Goal: Task Accomplishment & Management: Manage account settings

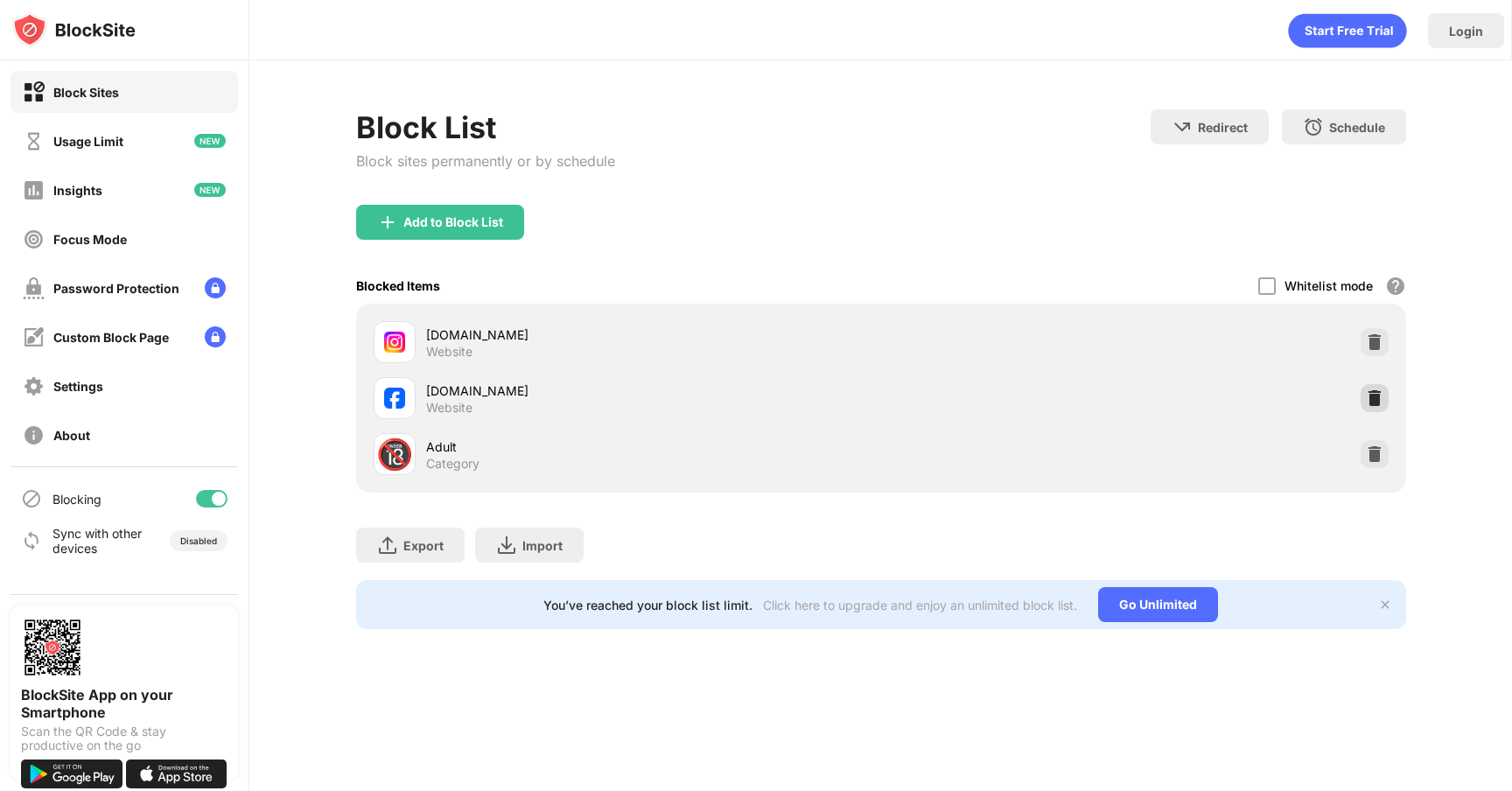
click at [1375, 400] on img at bounding box center [1374, 398] width 17 height 17
